Goal: Information Seeking & Learning: Learn about a topic

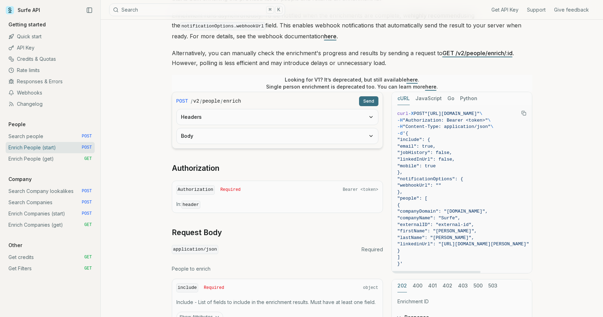
scroll to position [101, 0]
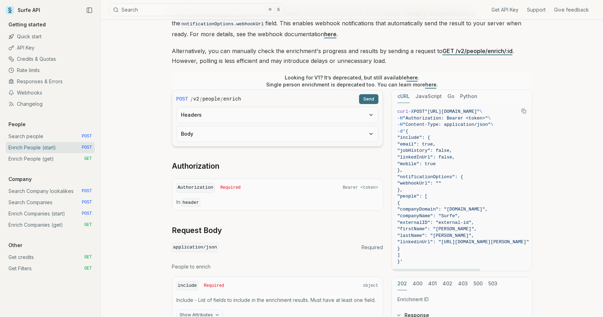
click at [431, 90] on button "JavaScript" at bounding box center [428, 96] width 26 height 13
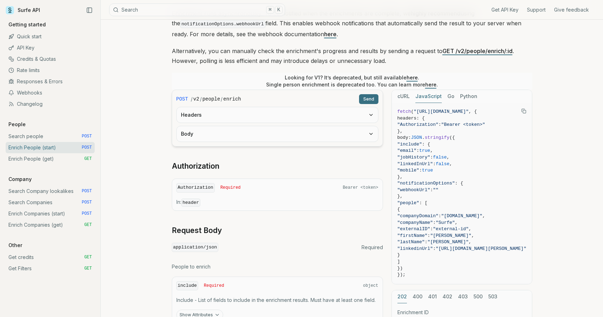
click at [431, 97] on button "JavaScript" at bounding box center [428, 96] width 26 height 13
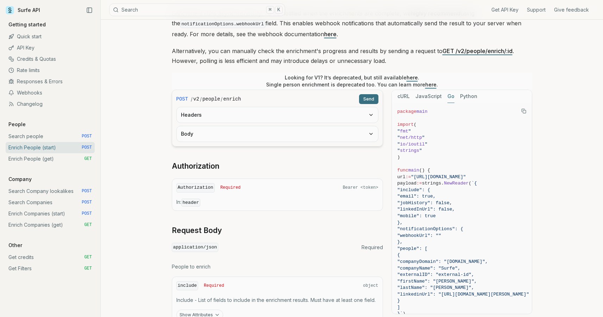
click at [450, 95] on button "Go" at bounding box center [450, 96] width 7 height 13
click at [462, 94] on button "Python" at bounding box center [468, 96] width 17 height 13
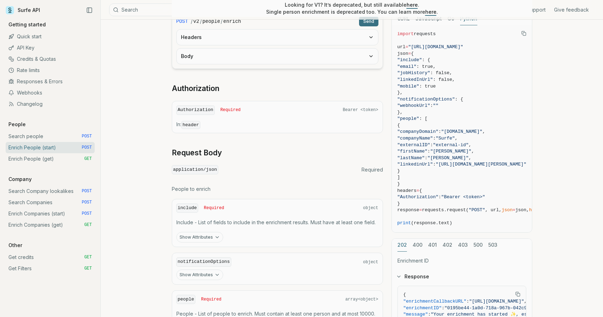
scroll to position [97, 0]
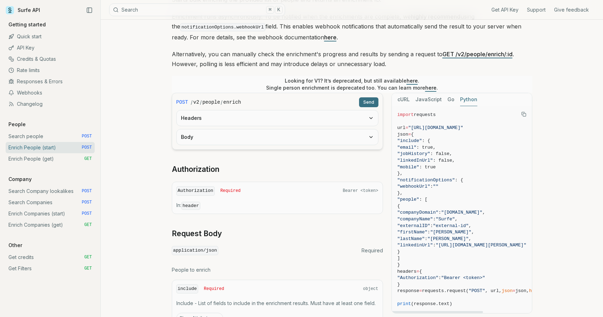
click at [428, 147] on span ": true," at bounding box center [425, 147] width 19 height 5
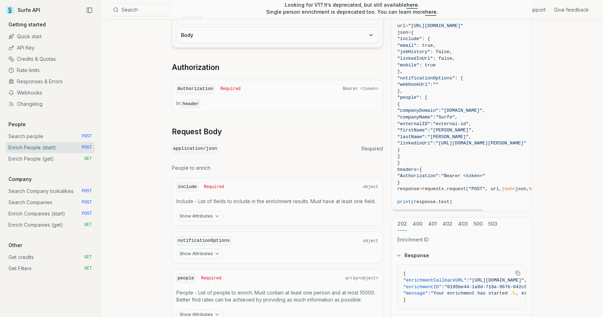
scroll to position [215, 0]
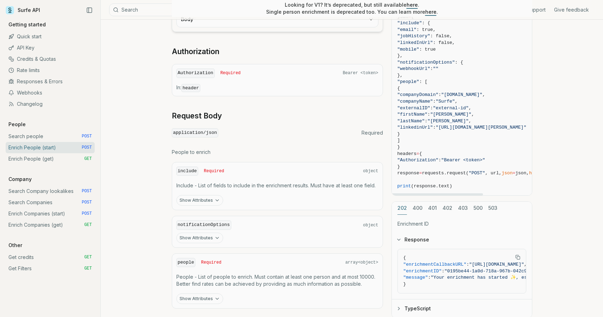
click at [422, 207] on div "202 400 401 402 403 500 503" at bounding box center [462, 208] width 140 height 13
click at [417, 207] on button "400" at bounding box center [417, 208] width 10 height 13
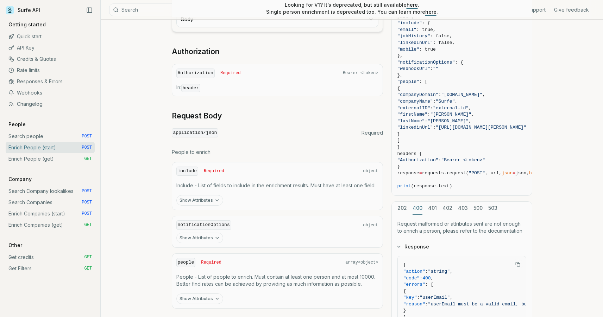
click at [404, 208] on button "202" at bounding box center [402, 208] width 10 height 13
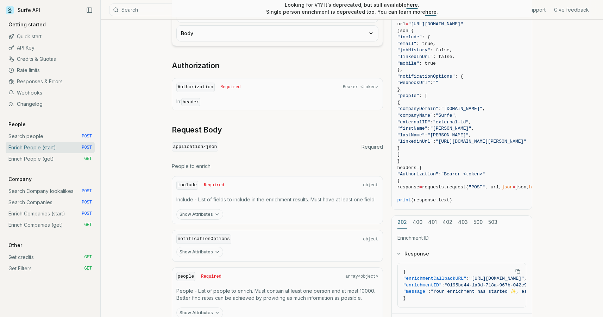
scroll to position [0, 0]
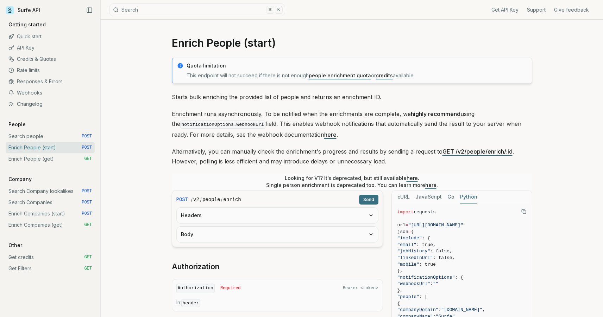
click at [451, 198] on div "cURL JavaScript Go Python" at bounding box center [462, 197] width 140 height 13
click at [404, 196] on button "cURL" at bounding box center [403, 197] width 12 height 13
click at [418, 196] on button "JavaScript" at bounding box center [428, 197] width 26 height 13
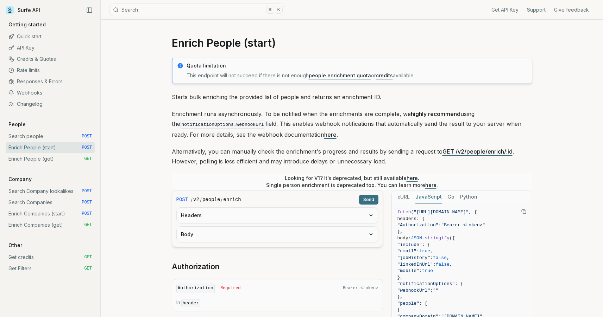
click at [442, 197] on div "cURL JavaScript Go Python" at bounding box center [462, 197] width 140 height 13
click at [451, 195] on button "Go" at bounding box center [450, 197] width 7 height 13
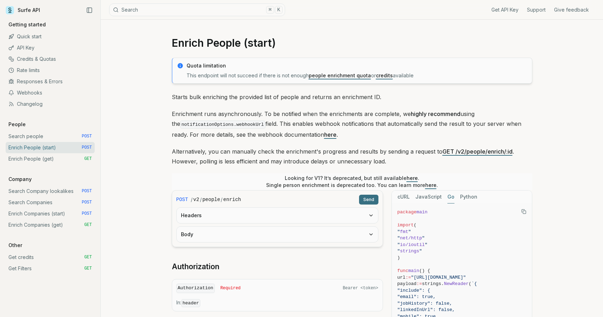
click at [462, 195] on button "Python" at bounding box center [468, 197] width 17 height 13
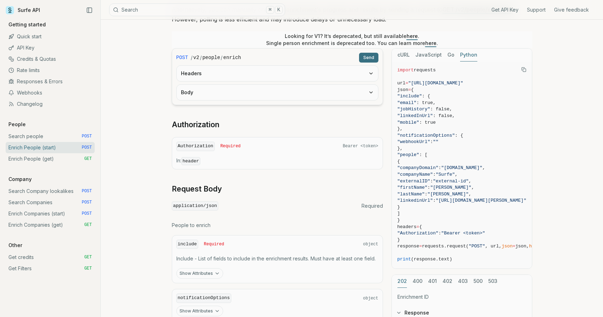
scroll to position [162, 0]
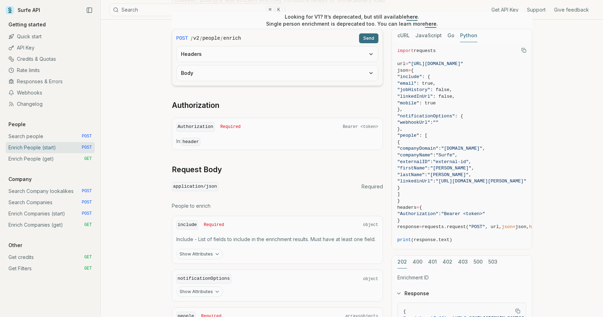
click at [37, 95] on link "Webhooks" at bounding box center [50, 92] width 89 height 11
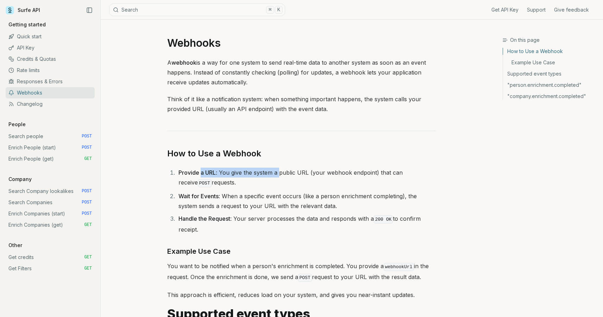
drag, startPoint x: 200, startPoint y: 169, endPoint x: 279, endPoint y: 169, distance: 79.5
click at [279, 169] on li "Provide a URL : You give the system a public URL (your webhook endpoint) that c…" at bounding box center [306, 178] width 260 height 21
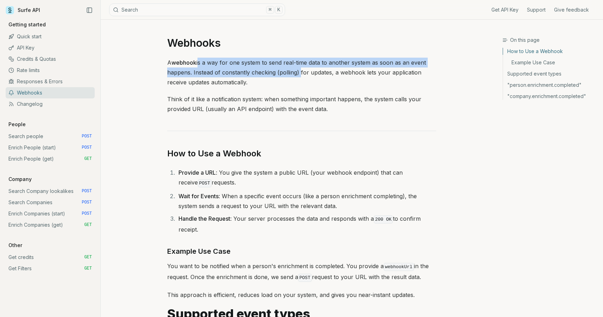
drag, startPoint x: 199, startPoint y: 67, endPoint x: 298, endPoint y: 71, distance: 99.7
click at [298, 71] on p "A webhook is a way for one system to send real-time data to another system as s…" at bounding box center [301, 73] width 269 height 30
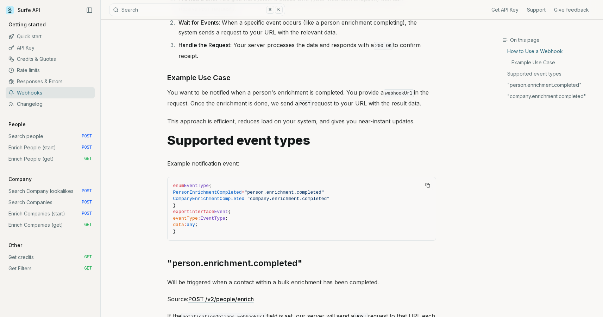
scroll to position [182, 0]
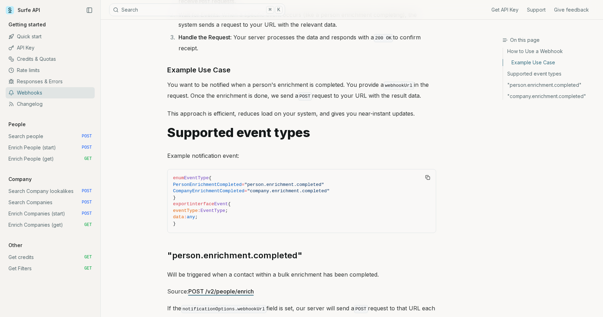
drag, startPoint x: 227, startPoint y: 84, endPoint x: 424, endPoint y: 93, distance: 197.9
click at [424, 93] on p "You want to be notified when a person's enrichment is completed. You provide a …" at bounding box center [301, 91] width 269 height 22
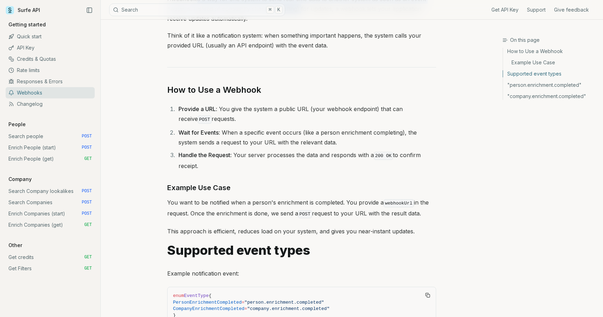
scroll to position [0, 0]
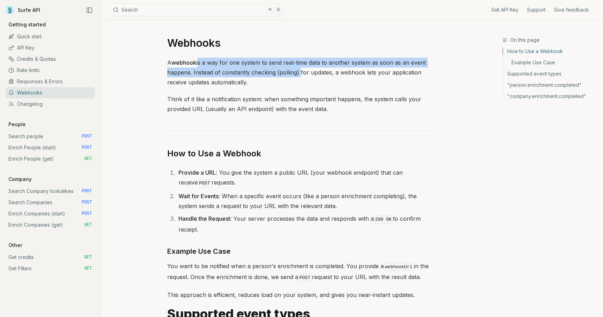
click at [40, 37] on link "Quick start" at bounding box center [50, 36] width 89 height 11
